Goal: Find specific page/section

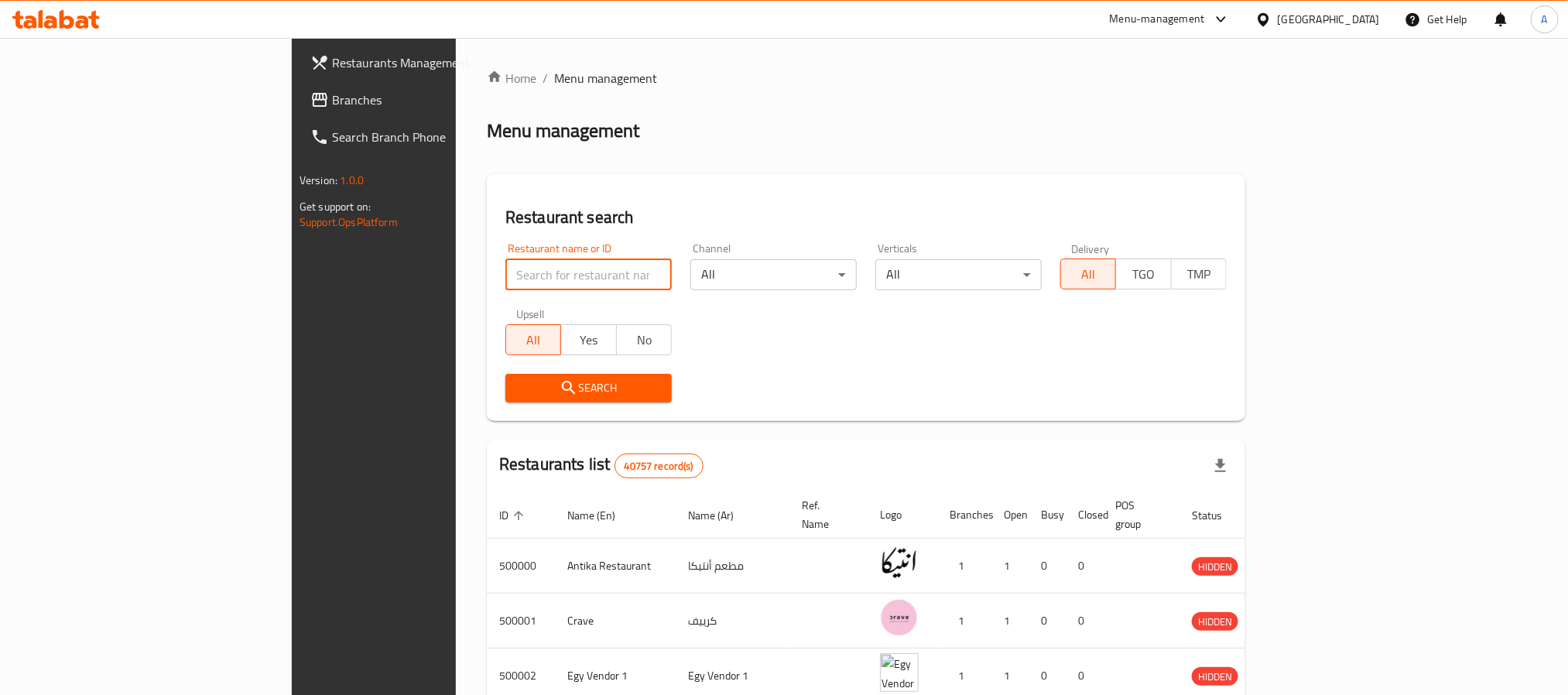
click at [506, 274] on input "search" at bounding box center [589, 274] width 166 height 31
type input "sushi man"
click button "Search" at bounding box center [589, 388] width 166 height 29
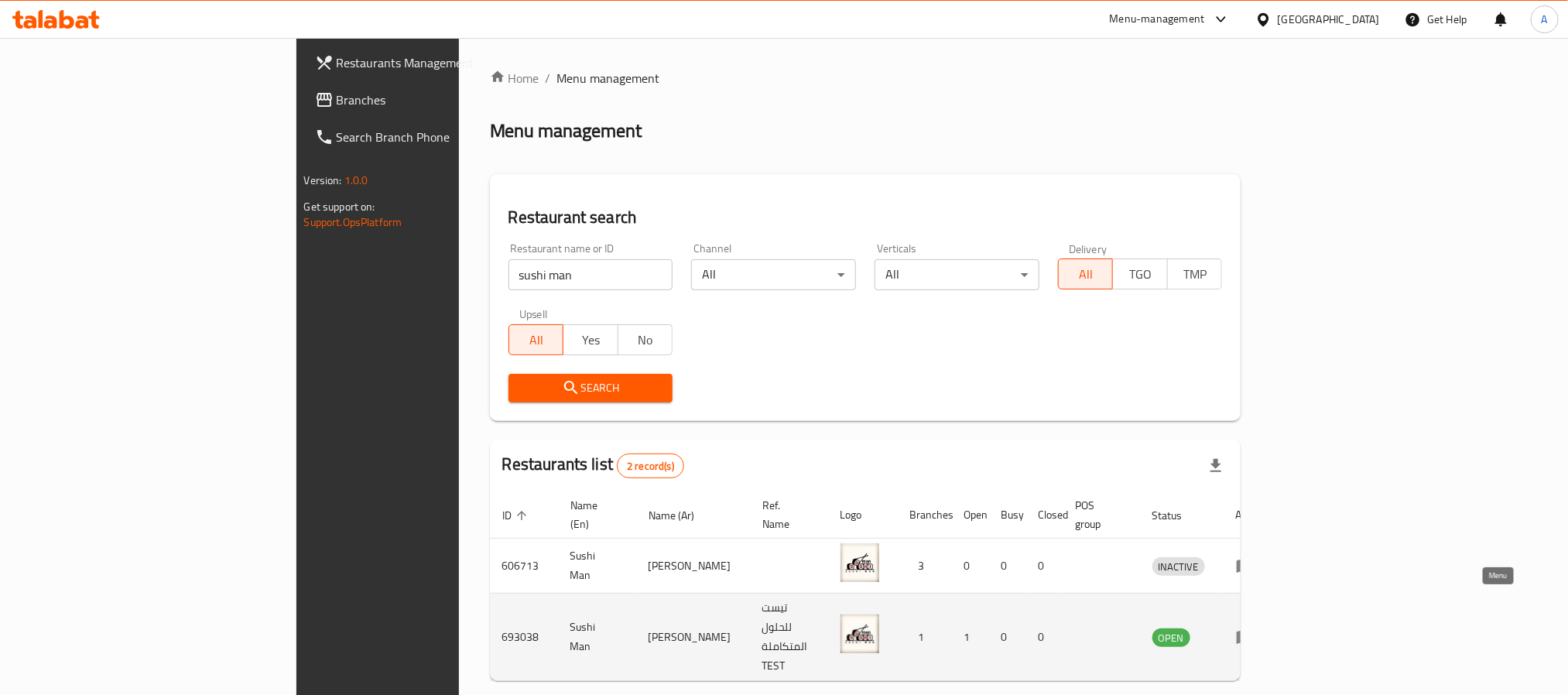
click at [1254, 632] on icon "enhanced table" at bounding box center [1245, 638] width 17 height 14
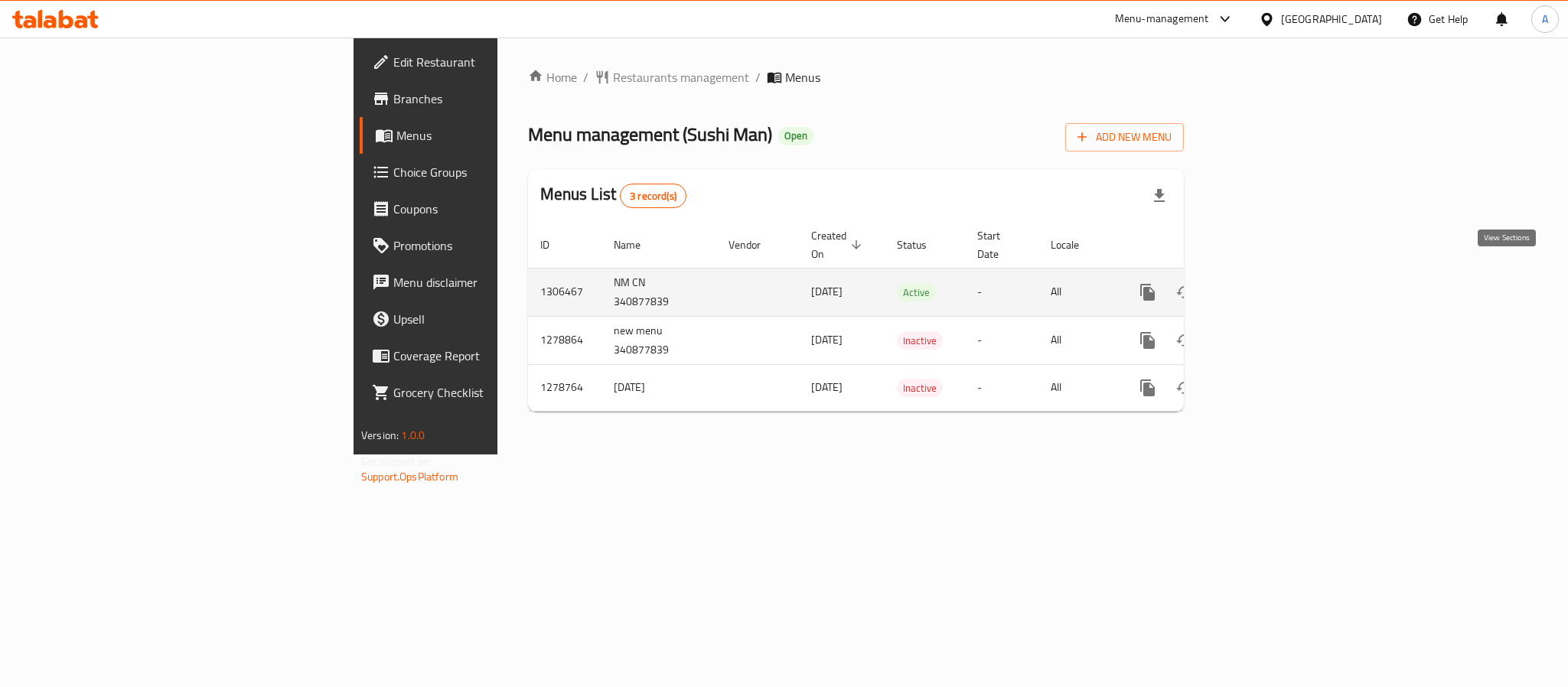
click at [1277, 275] on link "enhanced table" at bounding box center [1258, 292] width 37 height 37
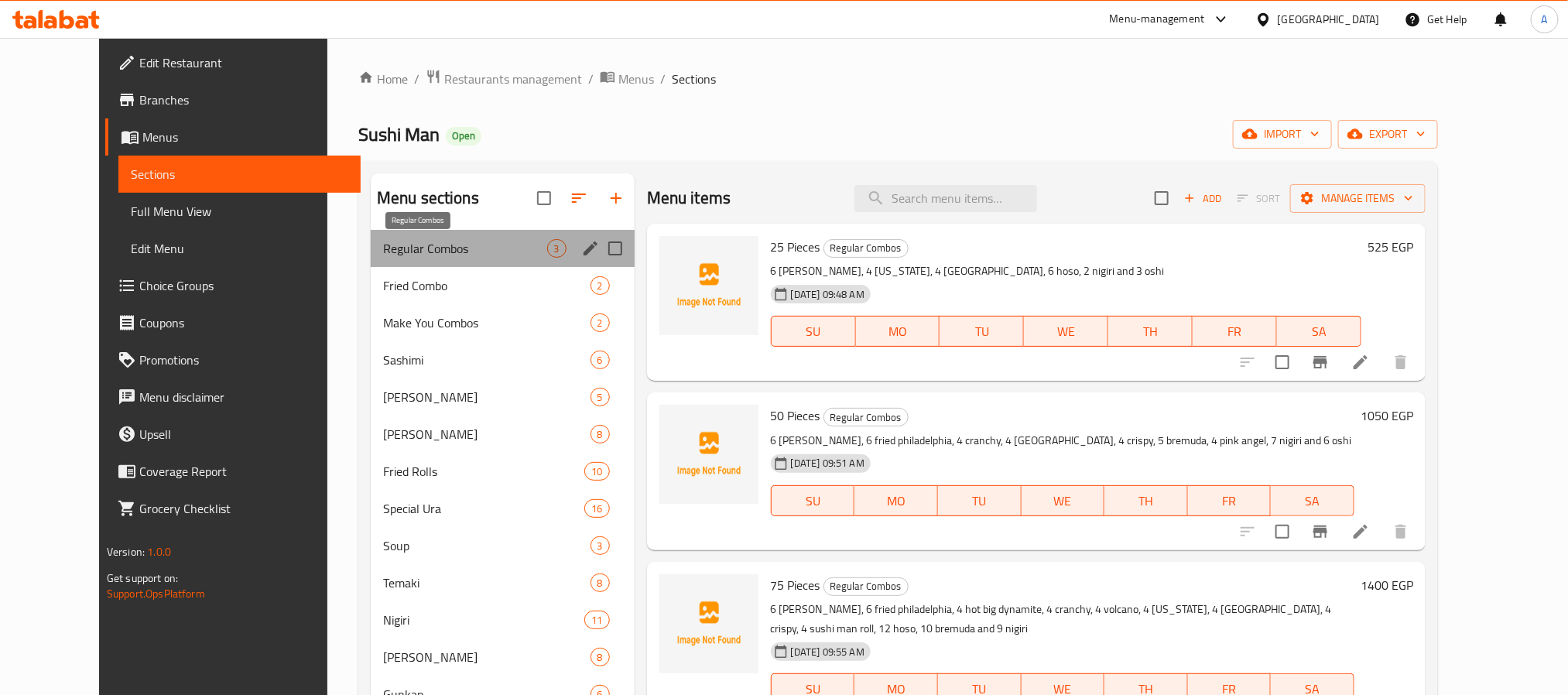
click at [468, 252] on span "Regular Combos" at bounding box center [465, 248] width 164 height 19
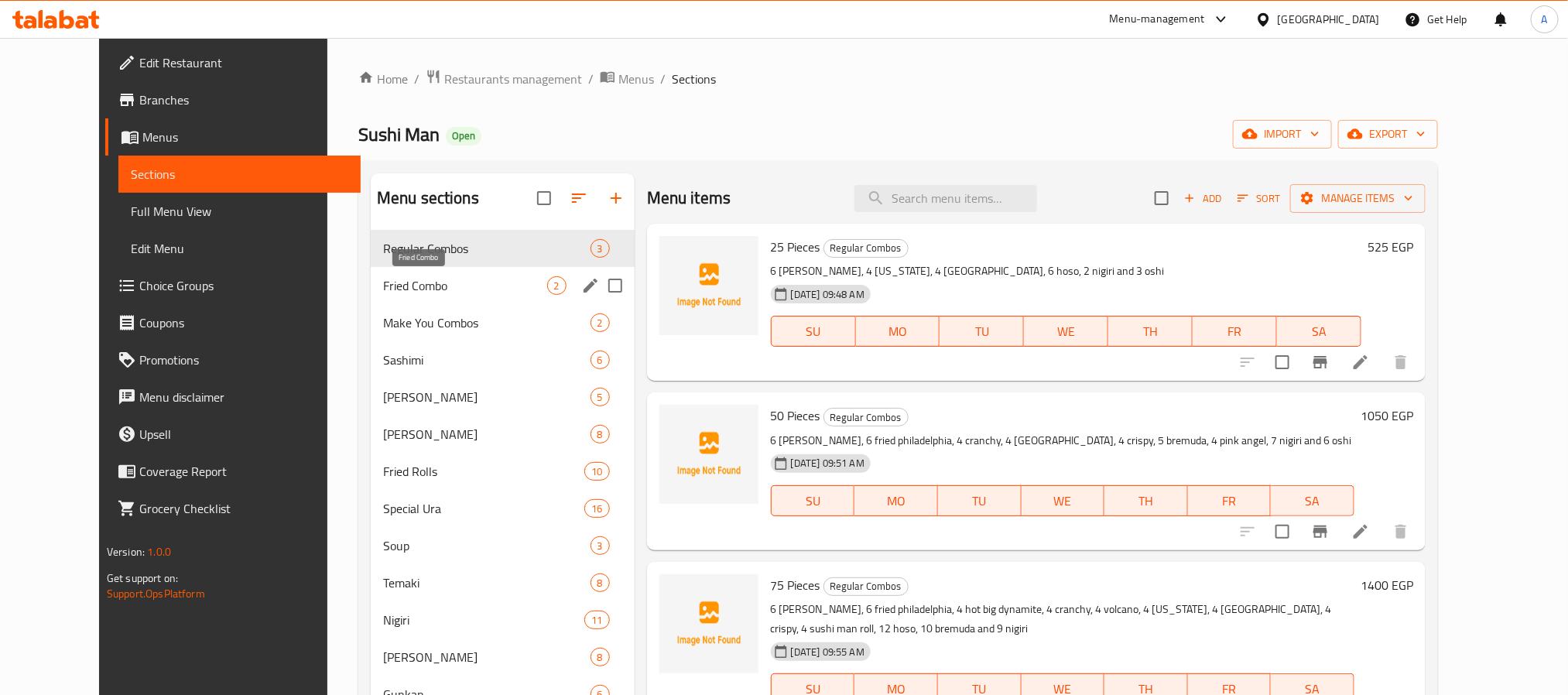
click at [411, 293] on span "Fried Combo" at bounding box center [465, 285] width 164 height 19
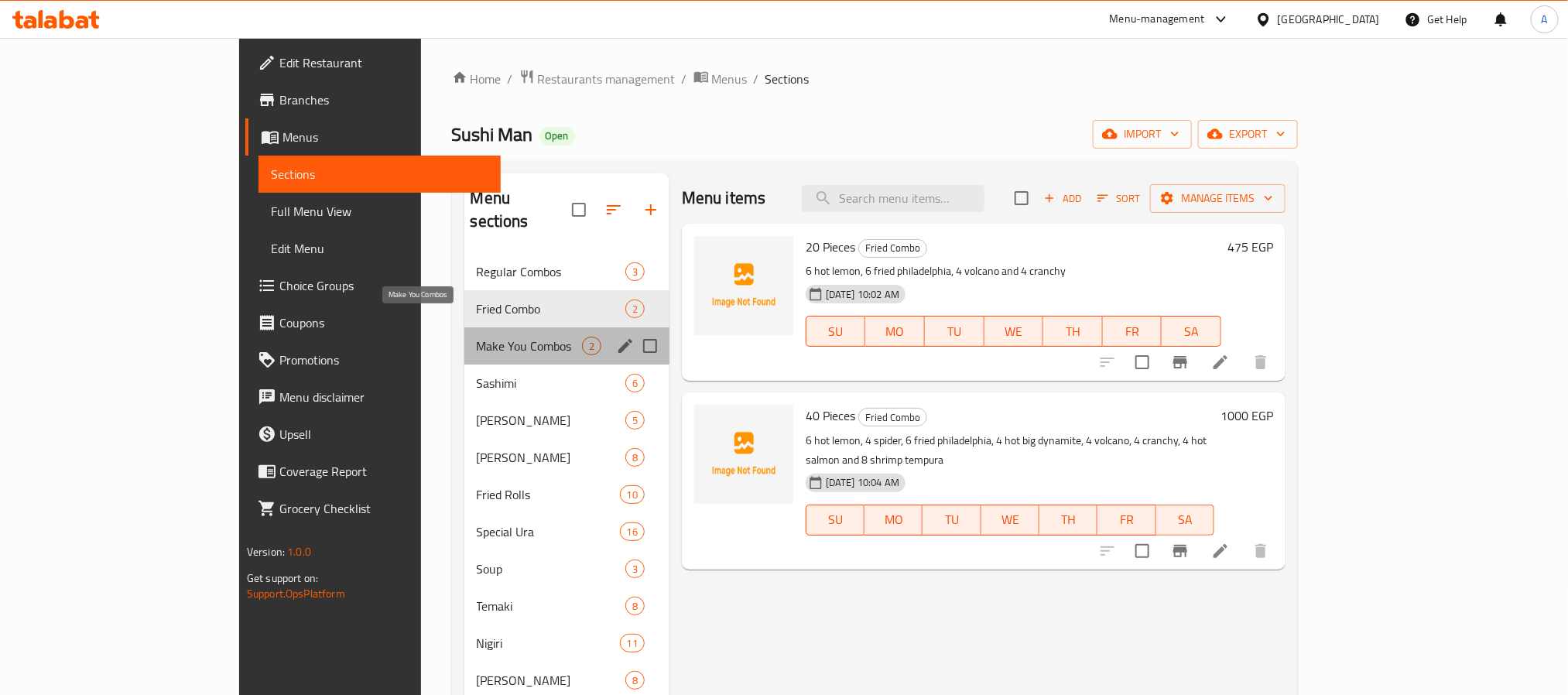
click at [477, 337] on span "Make You Combos" at bounding box center [529, 346] width 106 height 19
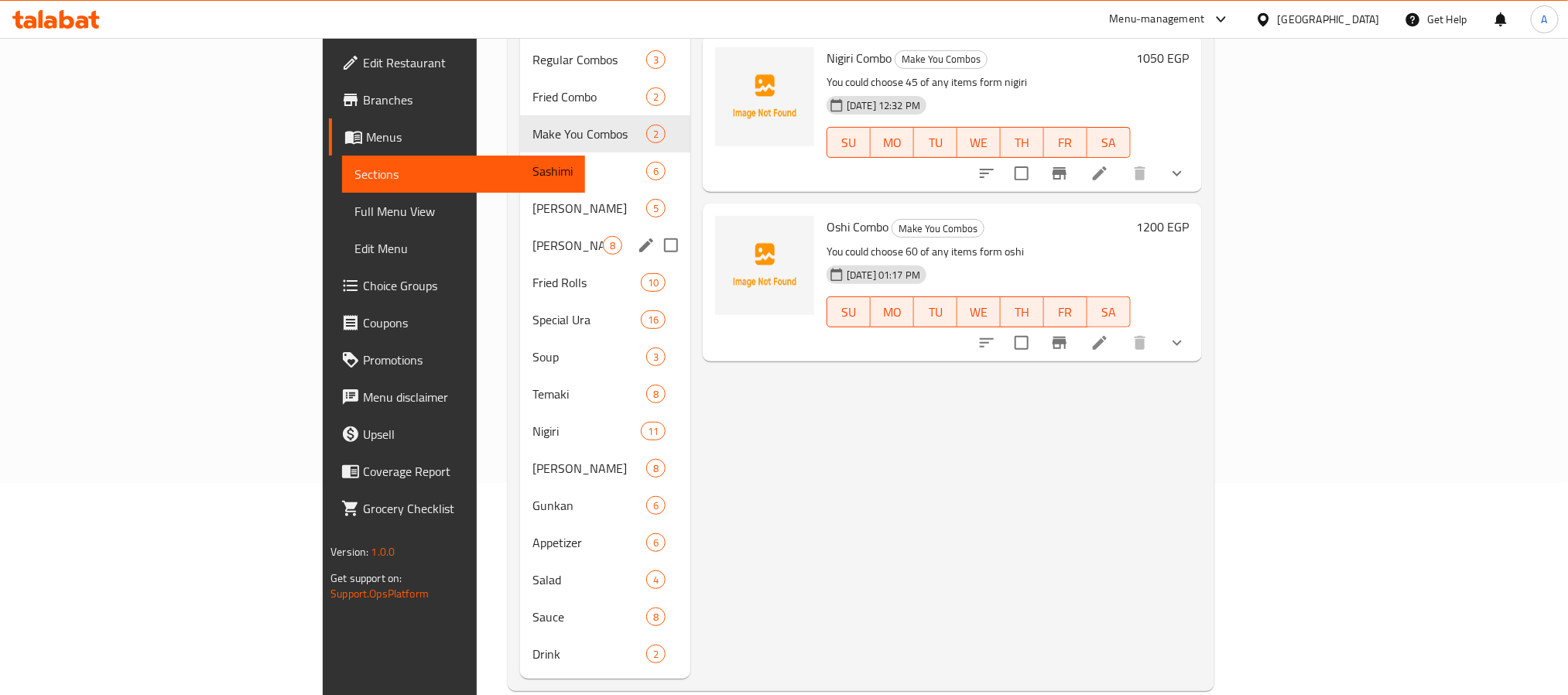
scroll to position [217, 0]
